Goal: Information Seeking & Learning: Learn about a topic

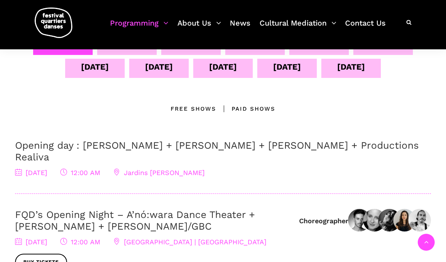
scroll to position [97, 0]
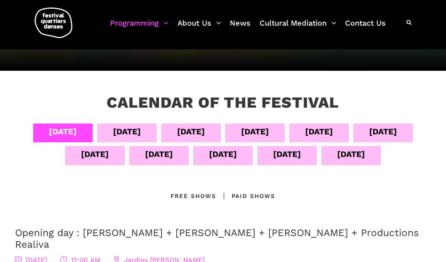
click at [260, 131] on div "[DATE]" at bounding box center [255, 131] width 28 height 13
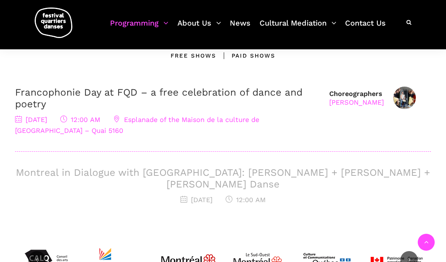
scroll to position [145, 0]
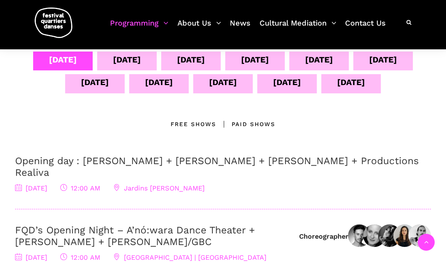
scroll to position [136, 0]
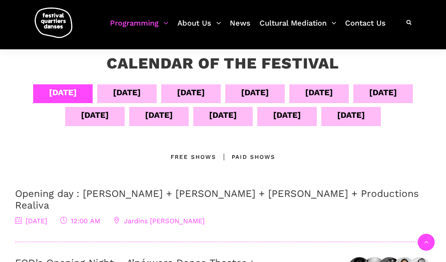
click at [261, 90] on div "[DATE]" at bounding box center [255, 92] width 28 height 13
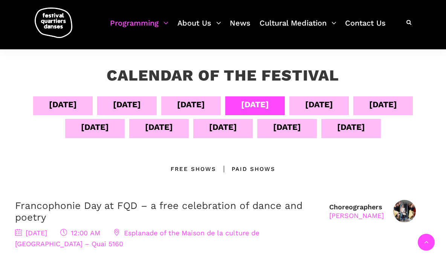
scroll to position [115, 0]
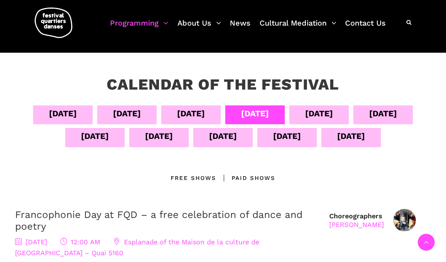
click at [240, 177] on div "Paid shows" at bounding box center [245, 178] width 59 height 9
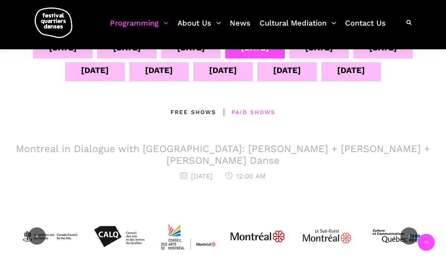
scroll to position [185, 0]
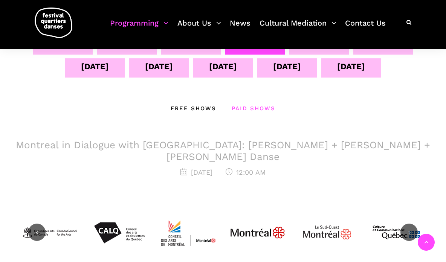
click at [229, 145] on h3 "Montreal in Dialogue with [GEOGRAPHIC_DATA]: [PERSON_NAME] + [PERSON_NAME] + [P…" at bounding box center [223, 150] width 416 height 23
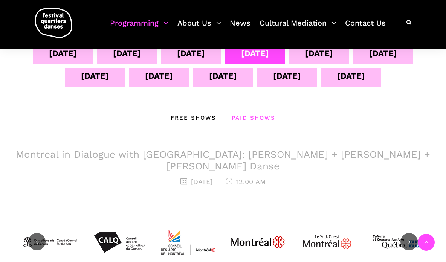
scroll to position [176, 0]
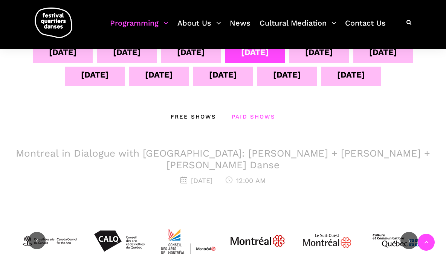
click at [236, 153] on h3 "Montreal in Dialogue with [GEOGRAPHIC_DATA]: [PERSON_NAME] + [PERSON_NAME] + [P…" at bounding box center [223, 159] width 416 height 23
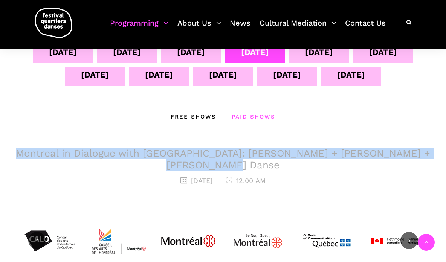
drag, startPoint x: 261, startPoint y: 168, endPoint x: 31, endPoint y: 152, distance: 230.2
click at [31, 152] on h3 "Montreal in Dialogue with [GEOGRAPHIC_DATA]: [PERSON_NAME] + [PERSON_NAME] + [P…" at bounding box center [223, 159] width 416 height 23
copy h3 "Montreal in Dialogue with [GEOGRAPHIC_DATA]: [PERSON_NAME] + [PERSON_NAME] + [P…"
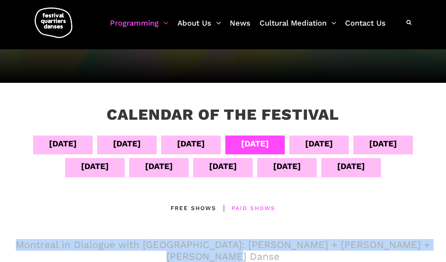
scroll to position [67, 0]
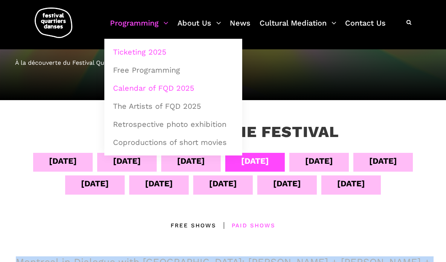
click at [134, 51] on link "Ticketing 2025" at bounding box center [173, 51] width 130 height 17
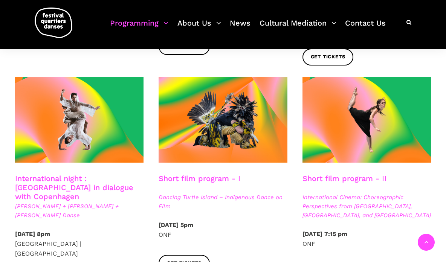
scroll to position [395, 0]
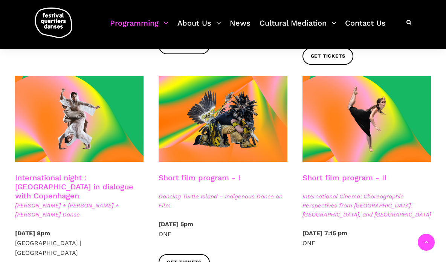
click at [98, 173] on link "International night : Montreal in dialogue with Copenhagen" at bounding box center [74, 186] width 118 height 27
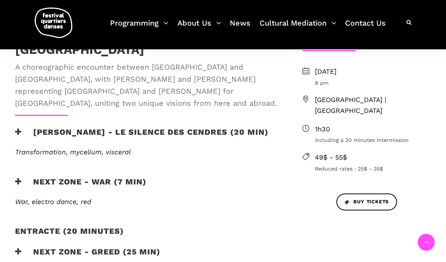
scroll to position [268, 0]
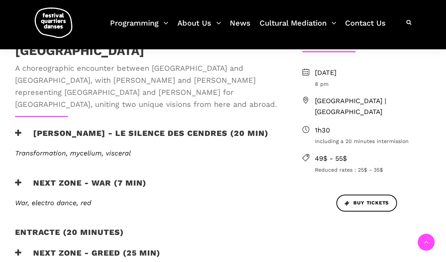
click at [66, 199] on span "War, electro dance, red" at bounding box center [53, 203] width 76 height 8
click at [65, 178] on h3 "next zone - WAR (7 min)" at bounding box center [80, 187] width 131 height 19
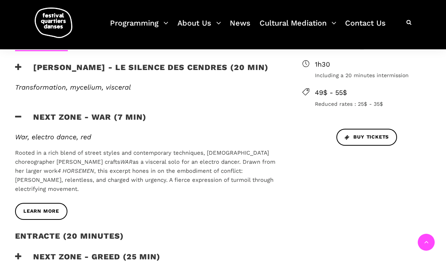
scroll to position [334, 0]
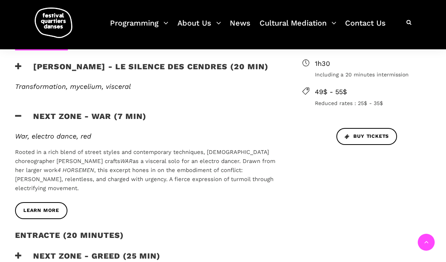
click at [51, 251] on h3 "next zone - GREED (25 min)" at bounding box center [87, 260] width 145 height 19
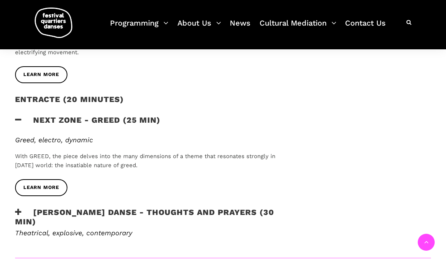
scroll to position [473, 0]
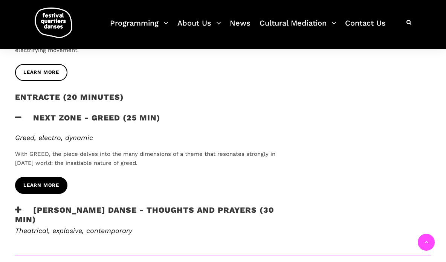
click at [37, 182] on span "learn more" at bounding box center [41, 186] width 36 height 8
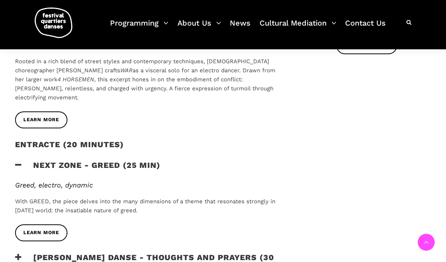
scroll to position [426, 0]
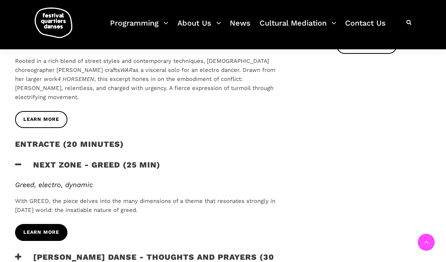
click at [49, 229] on span "learn more" at bounding box center [41, 233] width 36 height 8
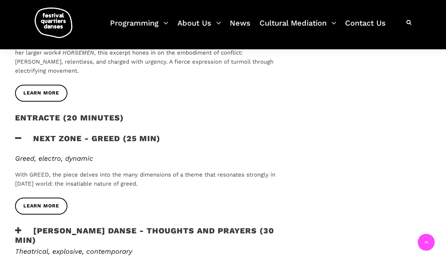
scroll to position [396, 0]
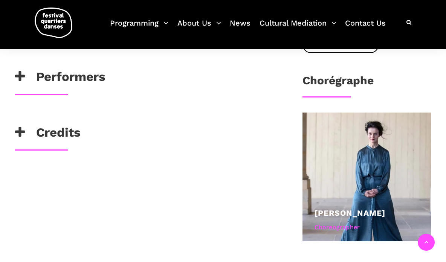
scroll to position [346, 0]
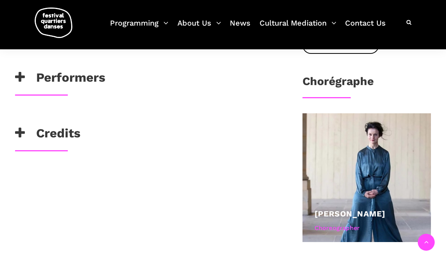
click at [44, 134] on h3 "Credits" at bounding box center [48, 135] width 66 height 19
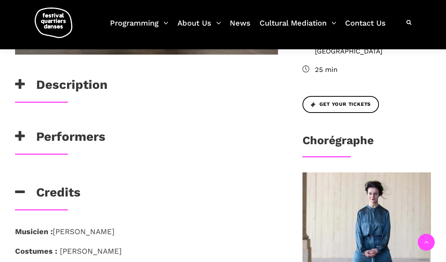
scroll to position [288, 0]
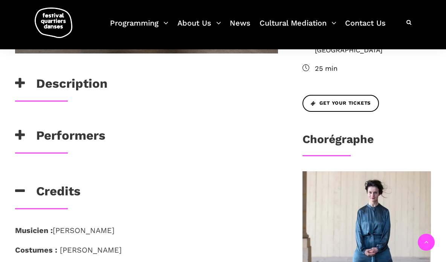
click at [53, 134] on h3 "Performers" at bounding box center [60, 137] width 90 height 19
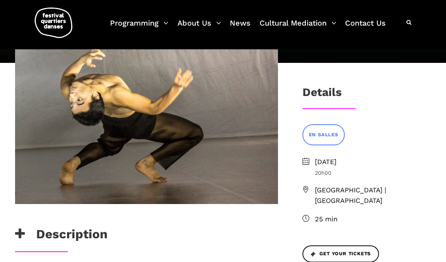
scroll to position [0, 0]
